Goal: Find specific page/section: Find specific page/section

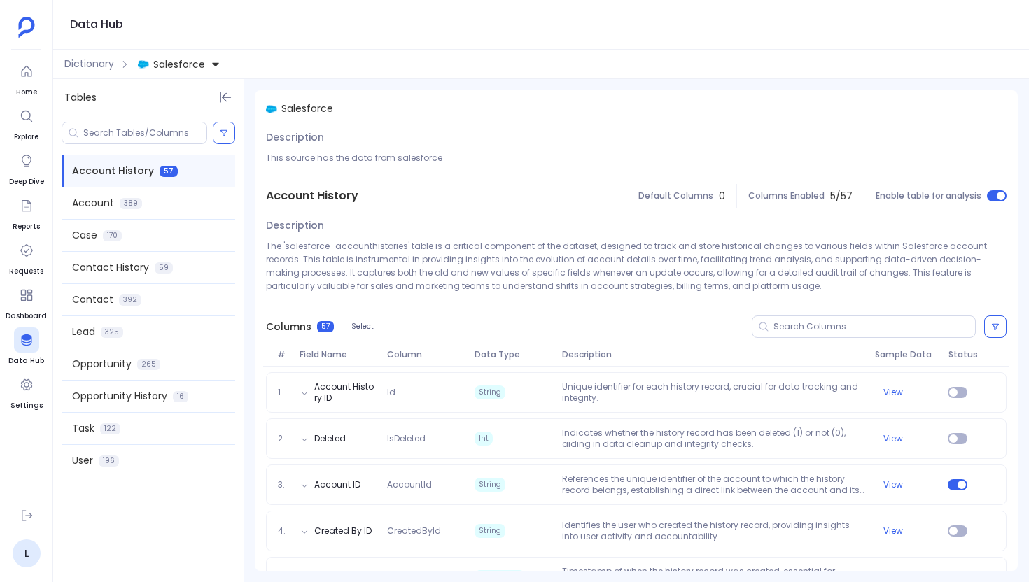
scroll to position [385, 0]
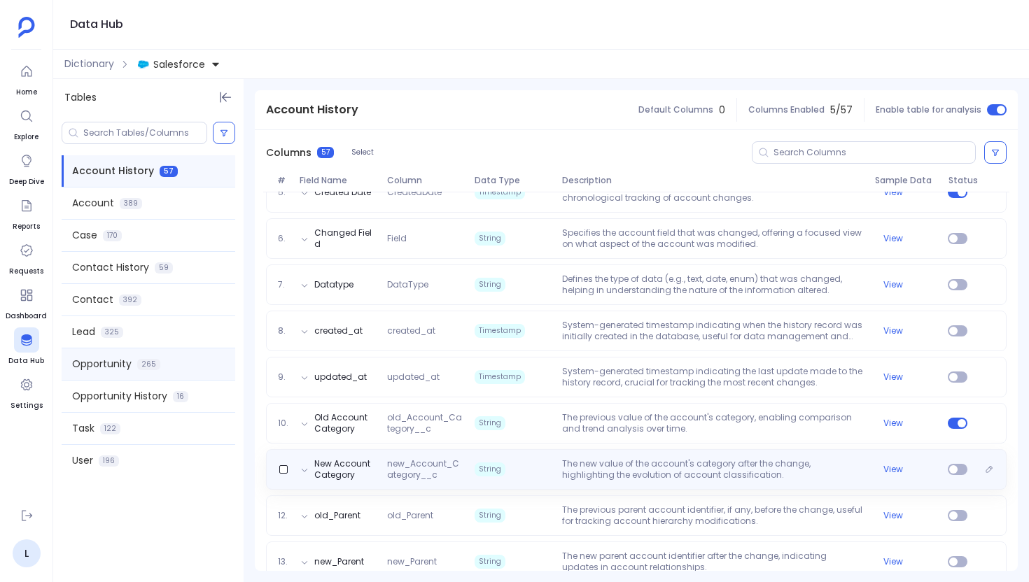
click at [160, 359] on div "Opportunity 265" at bounding box center [149, 365] width 174 height 32
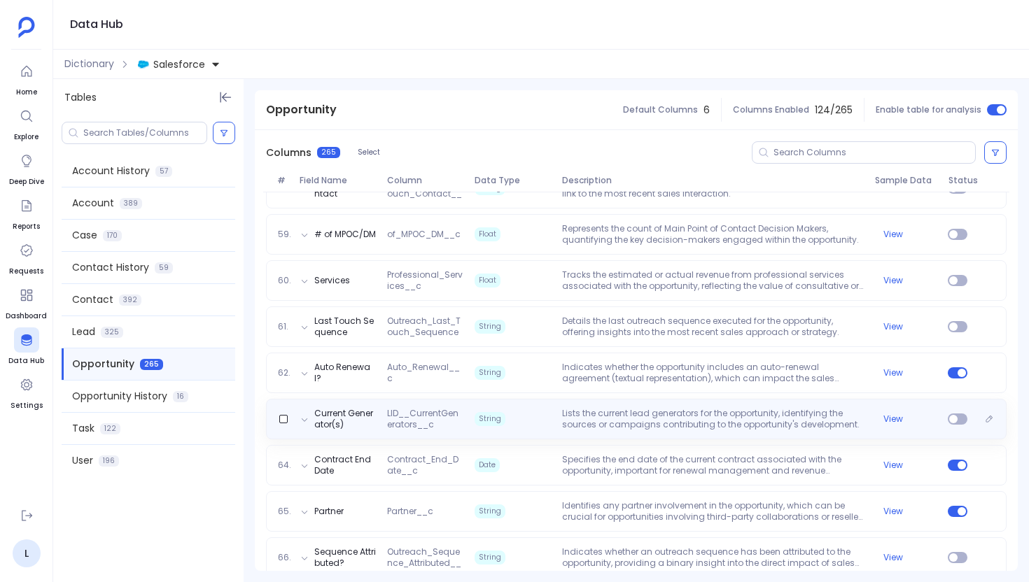
scroll to position [2898, 0]
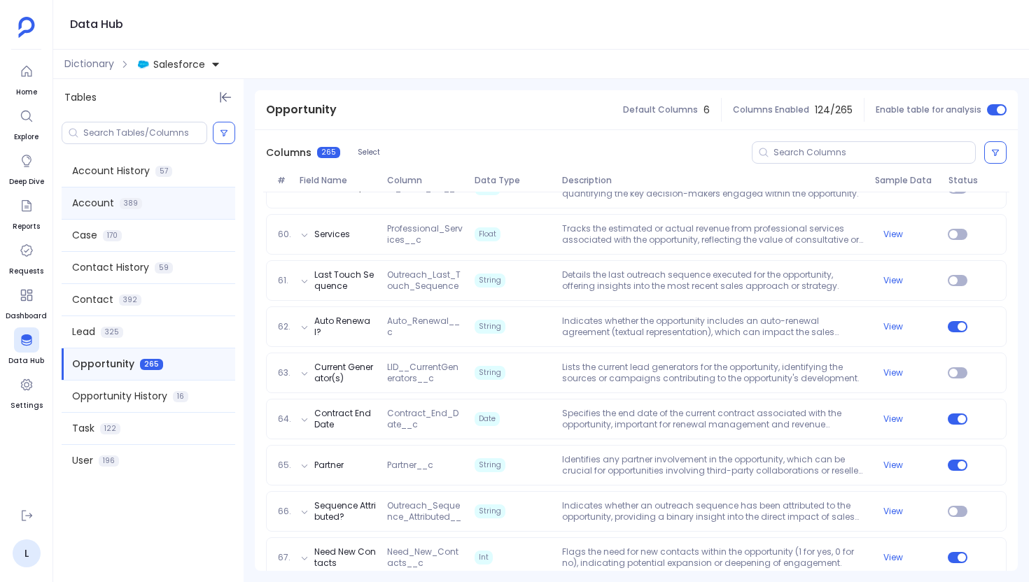
click at [150, 204] on div "Account 389" at bounding box center [149, 204] width 174 height 32
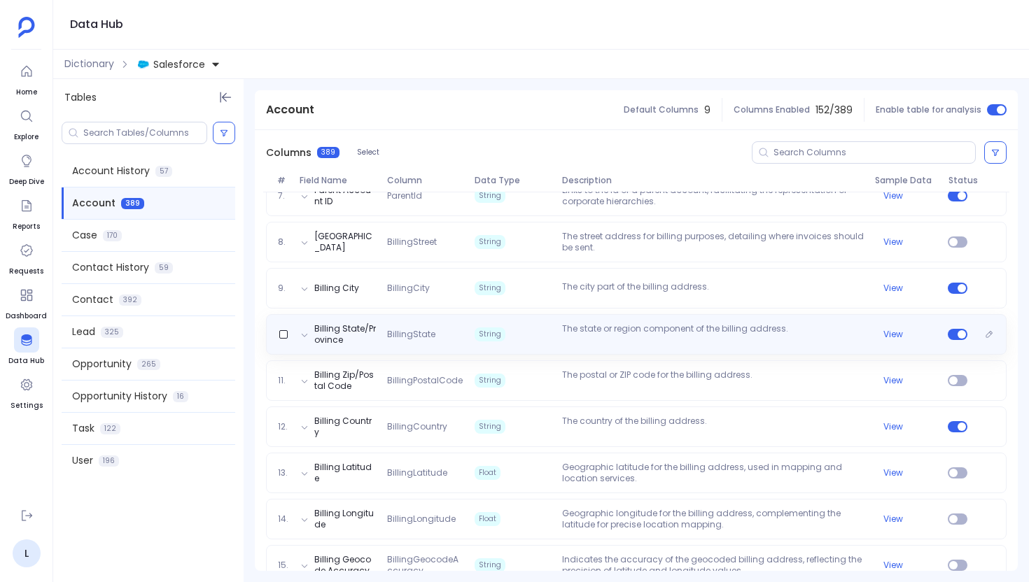
scroll to position [459, 0]
click at [517, 347] on div "Billing State/Province BillingState String The state or region component of the…" at bounding box center [636, 336] width 741 height 41
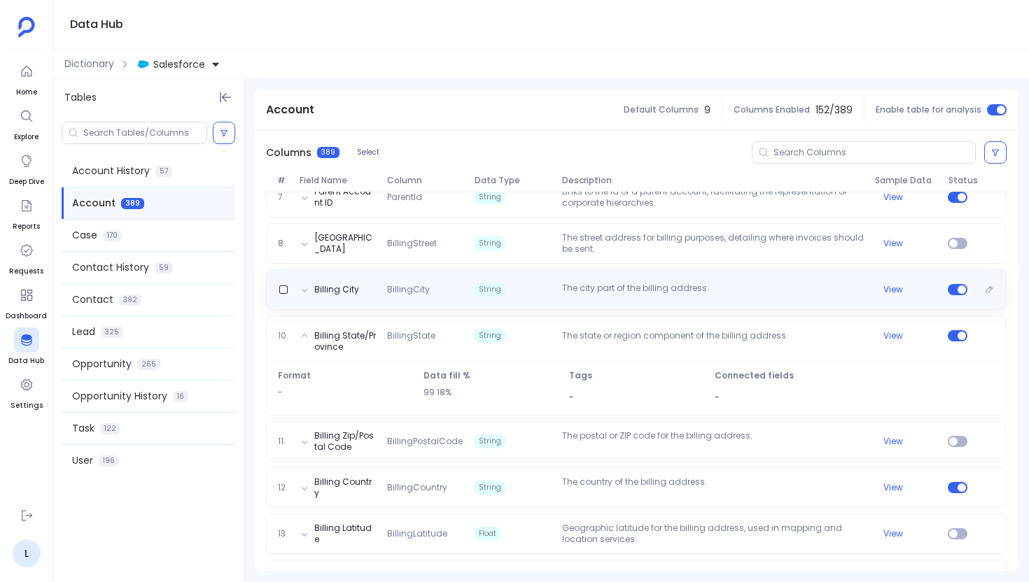
click at [505, 301] on div "Billing City BillingCity String The city part of the billing address. View" at bounding box center [636, 290] width 741 height 41
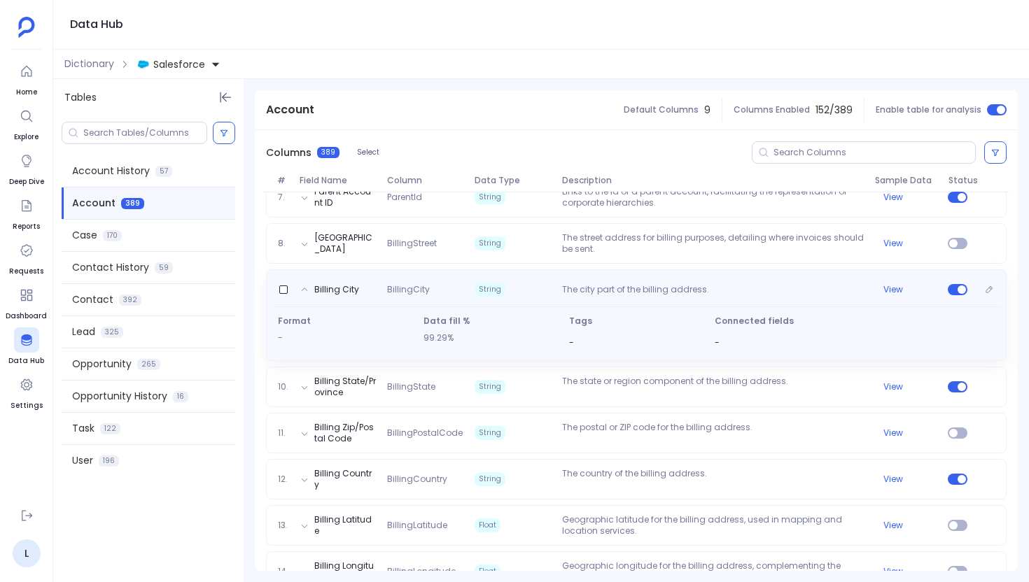
click at [505, 301] on div "Billing City BillingCity String The city part of the billing address. View Form…" at bounding box center [636, 316] width 741 height 92
